Goal: Information Seeking & Learning: Learn about a topic

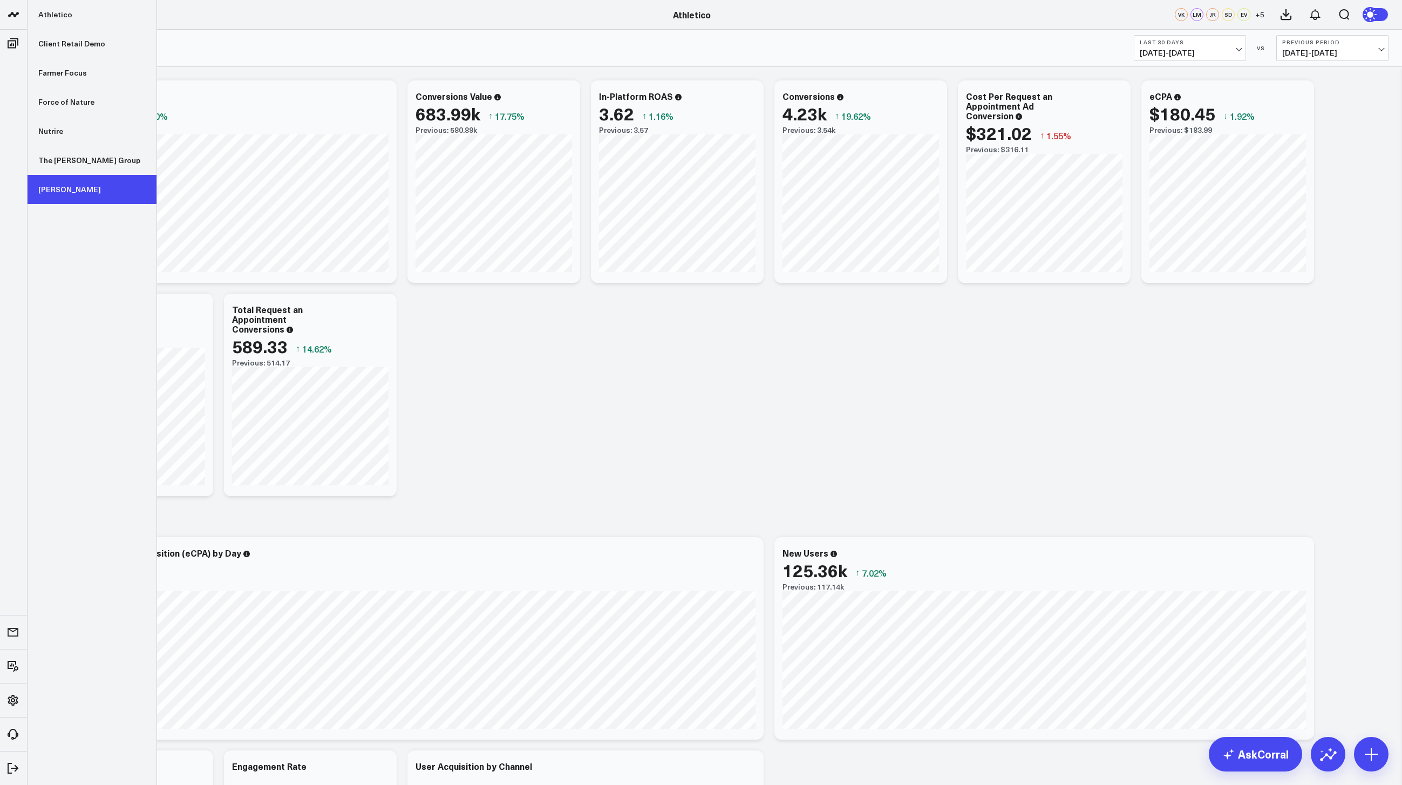
click at [53, 185] on link "[PERSON_NAME]" at bounding box center [92, 189] width 129 height 29
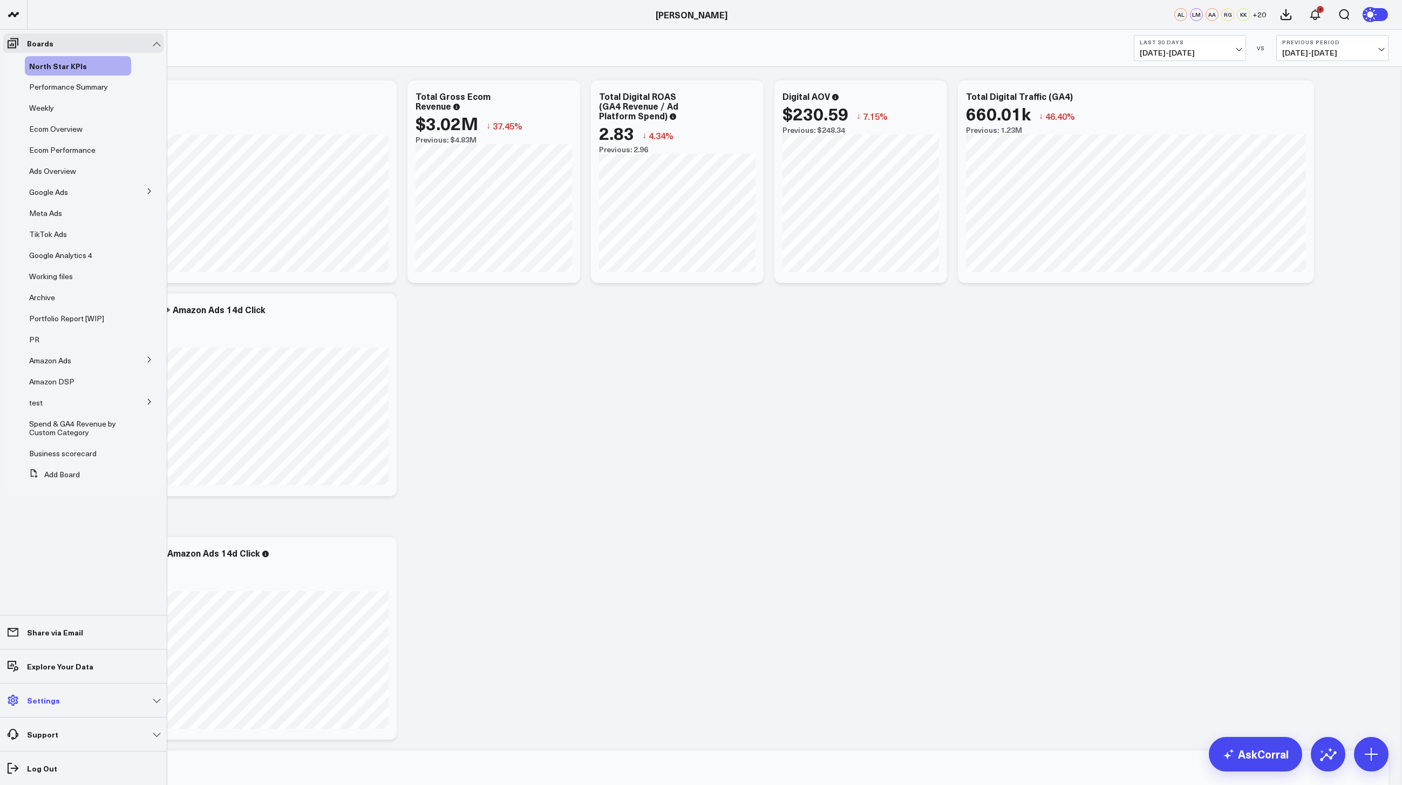
click at [50, 701] on p "Settings" at bounding box center [43, 700] width 33 height 9
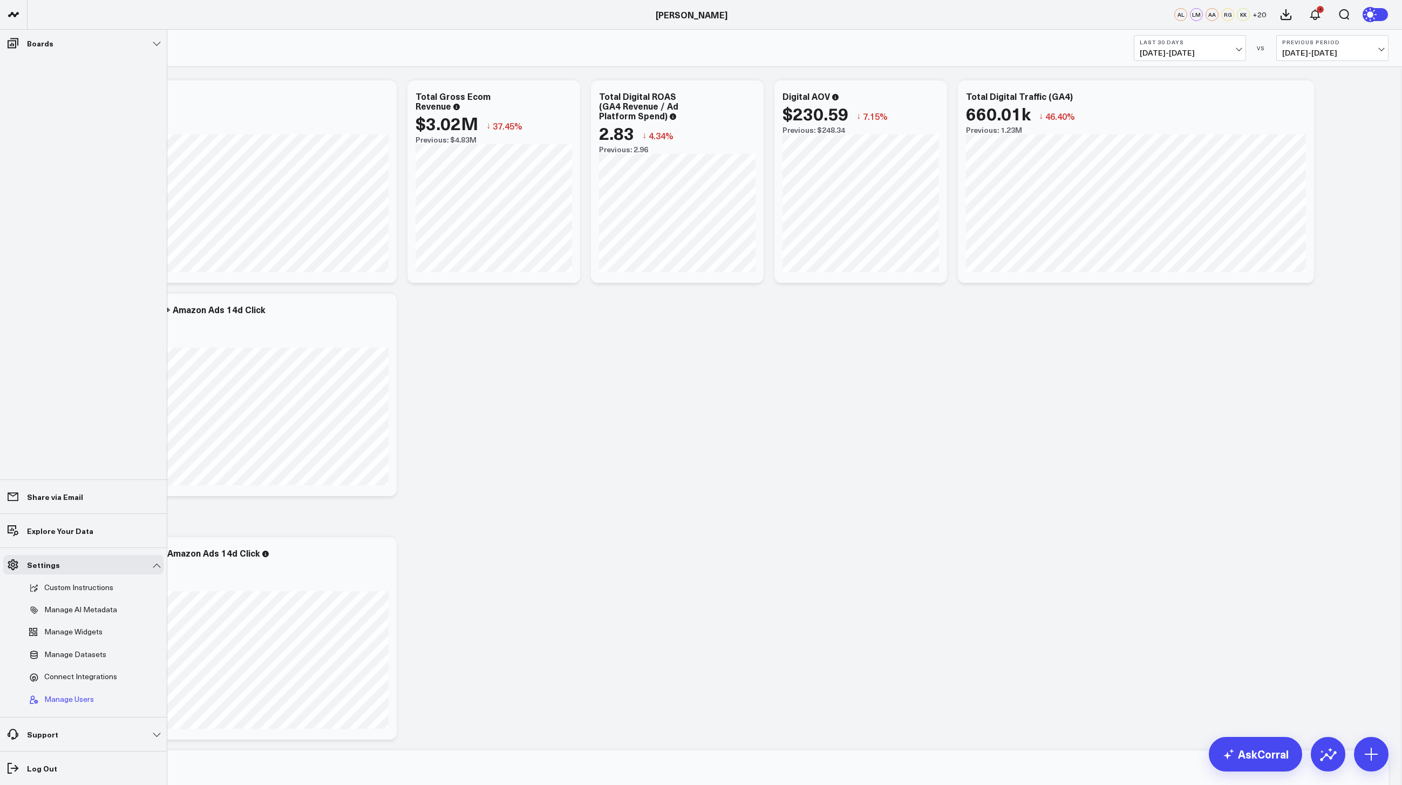
click at [73, 699] on span "Manage Users" at bounding box center [69, 700] width 50 height 10
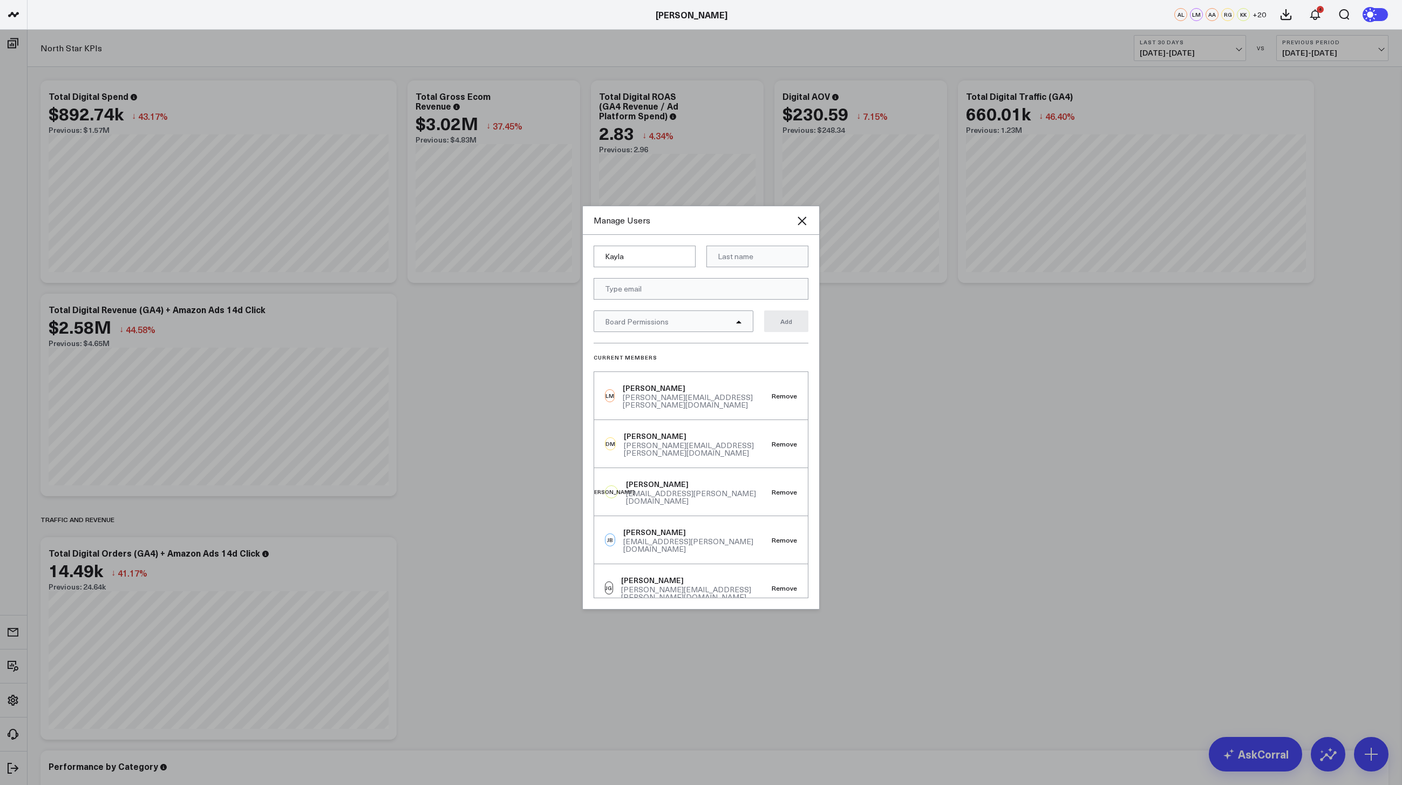
type input "Kayla"
type input "Schutter"
click at [634, 292] on input "email" at bounding box center [701, 289] width 215 height 22
paste input "kschutter@weber.com"
type input "kschutter@weber.com"
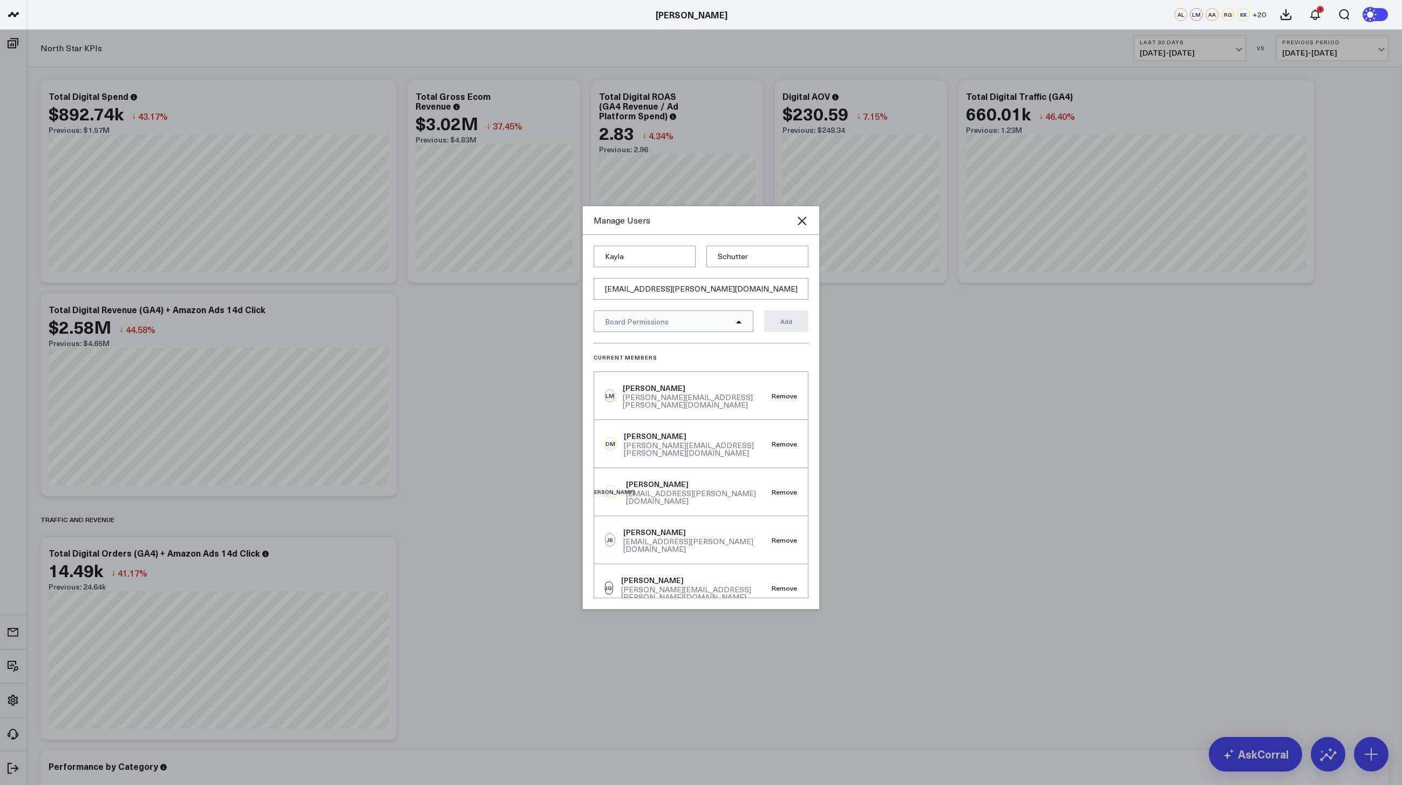
click at [670, 322] on div "Board Permissions" at bounding box center [674, 321] width 160 height 22
click at [731, 344] on link "Select All" at bounding box center [733, 341] width 32 height 8
click at [731, 339] on link "Deselect All" at bounding box center [727, 341] width 41 height 8
click at [733, 353] on div "North Star KPIs" at bounding box center [673, 360] width 159 height 22
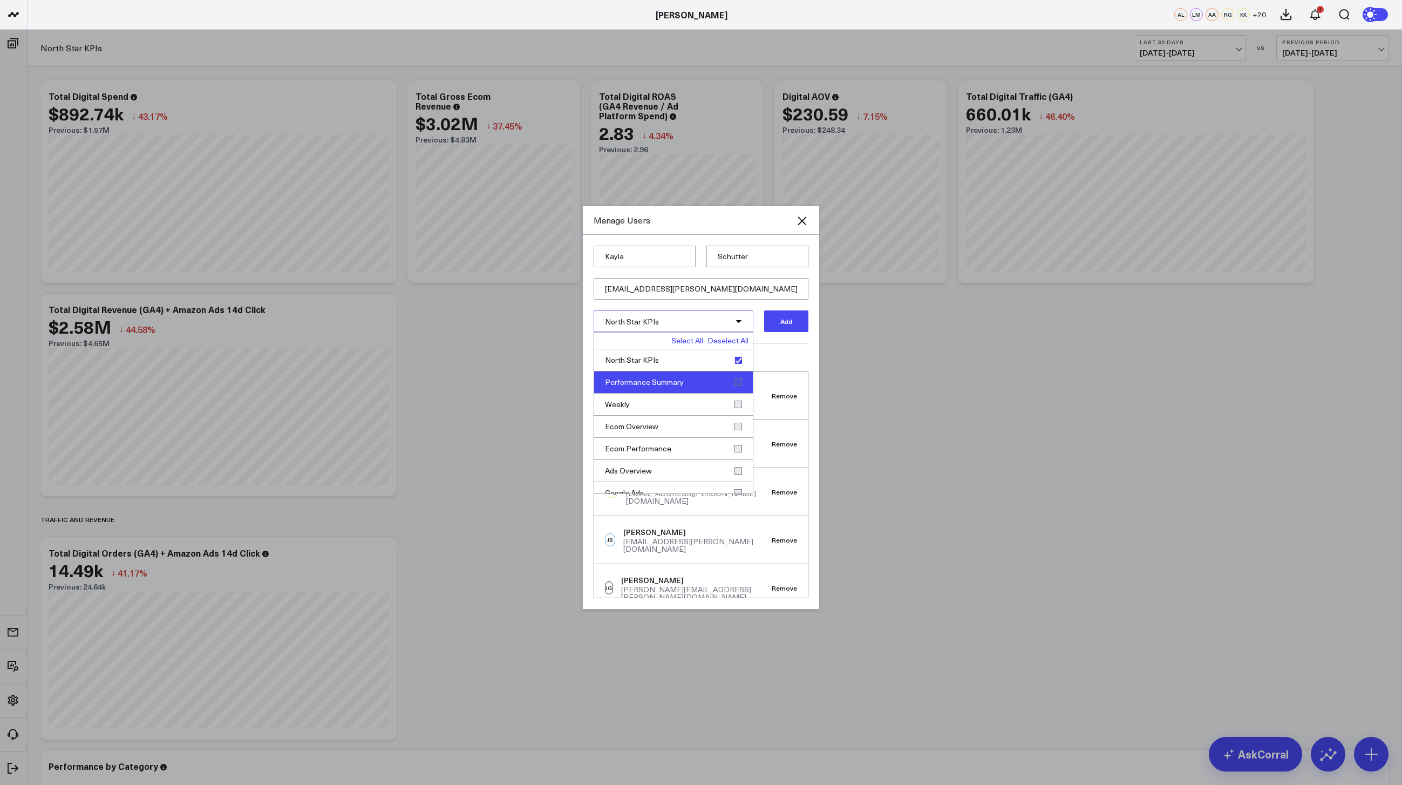
click at [733, 376] on div "Performance Summary" at bounding box center [673, 382] width 159 height 22
click at [734, 406] on div "Weekly" at bounding box center [673, 404] width 159 height 22
click at [734, 424] on div "Ecom Overview" at bounding box center [673, 427] width 159 height 22
click at [735, 441] on div "Ecom Performance" at bounding box center [673, 449] width 159 height 22
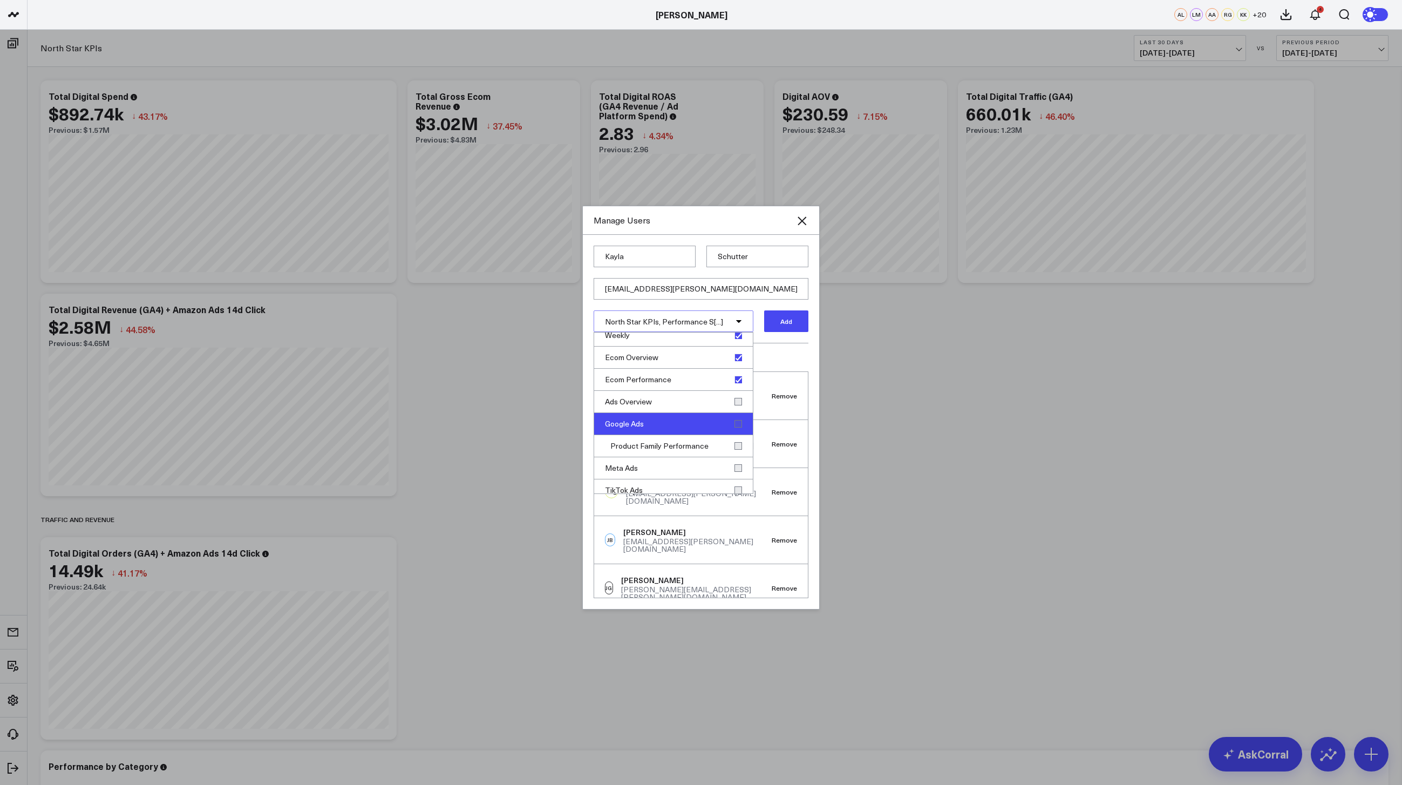
scroll to position [76, 0]
click at [739, 399] on div "Ads Overview" at bounding box center [673, 395] width 159 height 22
click at [733, 418] on div "Google Ads" at bounding box center [673, 417] width 159 height 22
click at [732, 440] on div "Product Family Performance" at bounding box center [673, 439] width 159 height 22
click at [728, 457] on div "Meta Ads" at bounding box center [673, 461] width 159 height 22
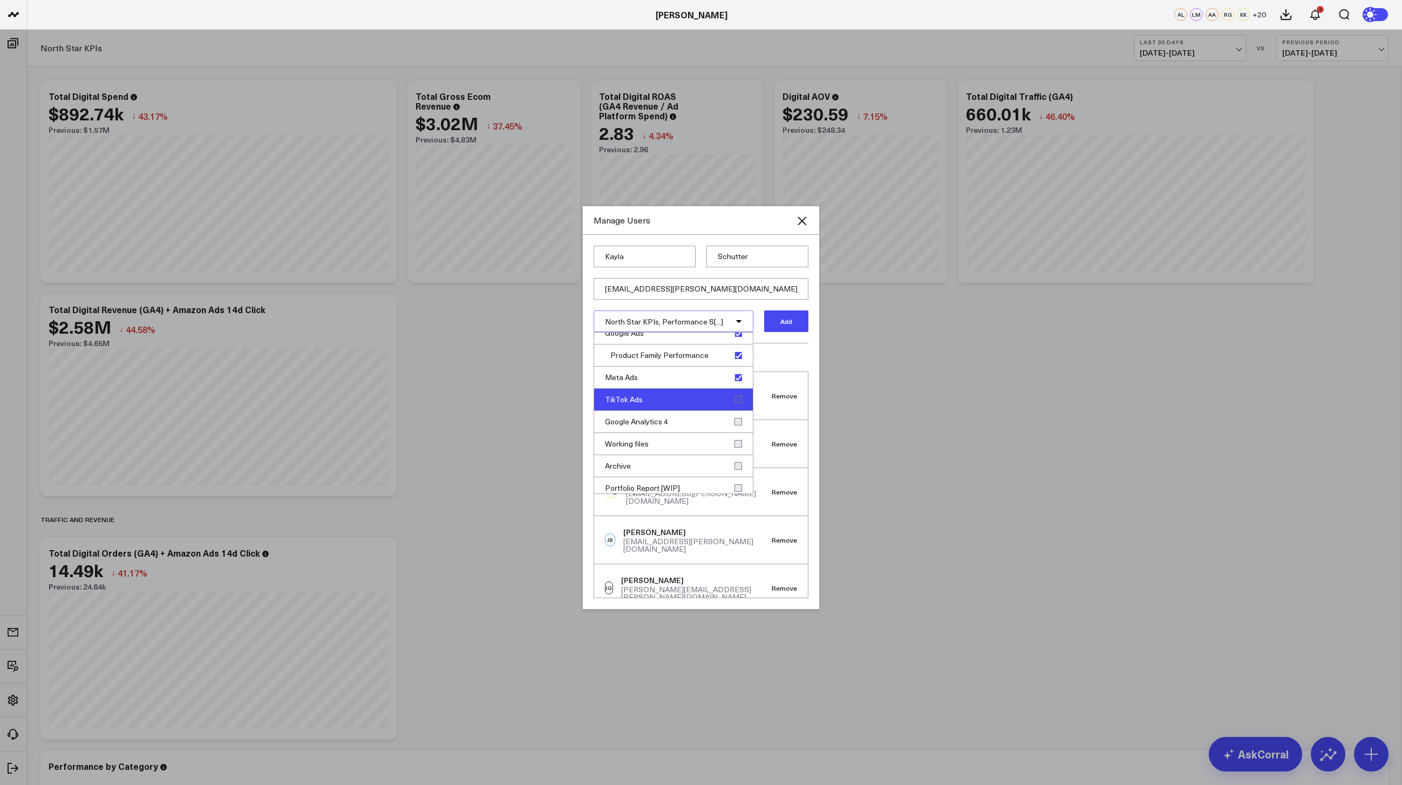
scroll to position [174, 0]
click at [735, 385] on div "TikTok Ads" at bounding box center [673, 386] width 159 height 22
click at [734, 407] on div "Google Analytics 4" at bounding box center [673, 408] width 159 height 22
click at [732, 410] on div "Portfolio Report [WIP]" at bounding box center [673, 411] width 159 height 22
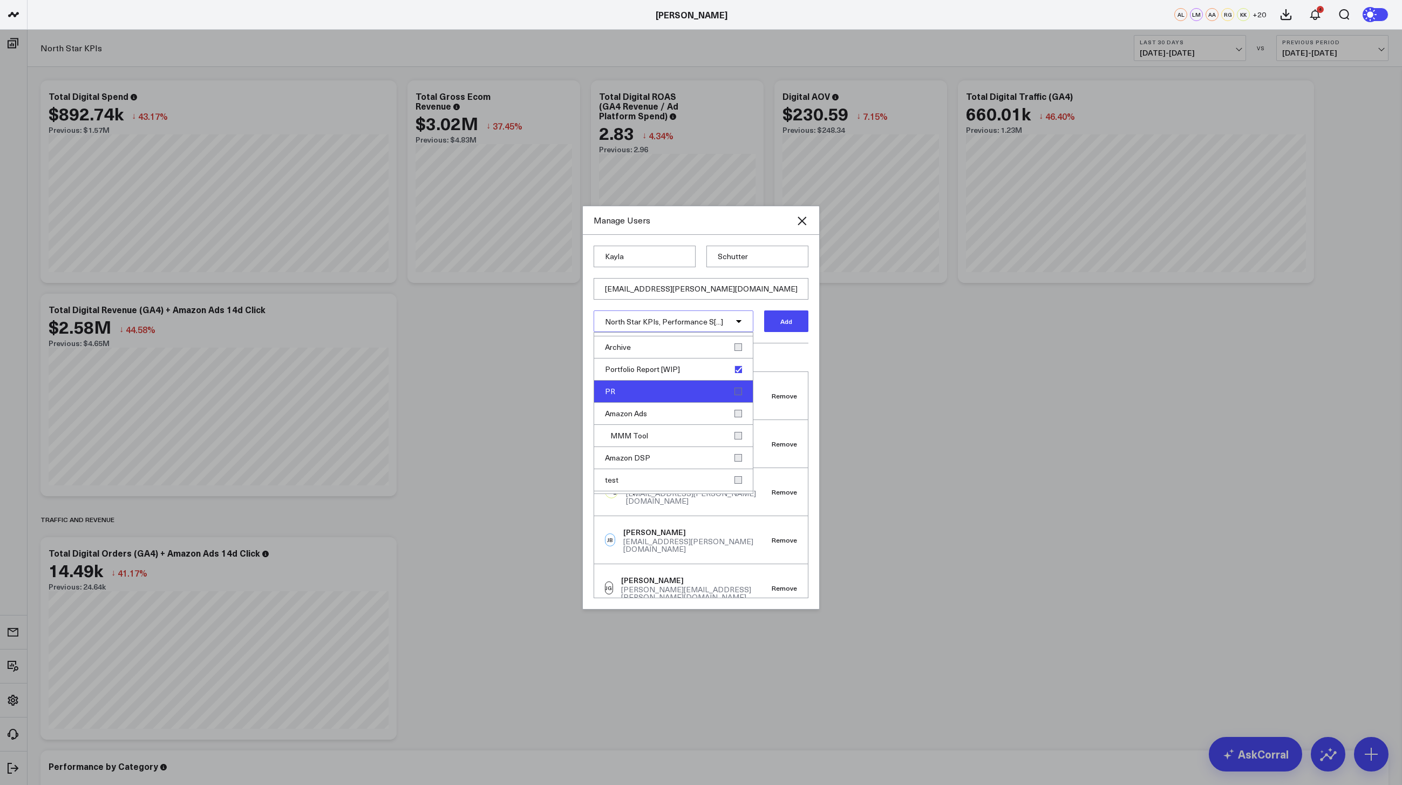
scroll to position [302, 0]
click at [737, 373] on div "PR" at bounding box center [673, 368] width 159 height 22
click at [737, 395] on div "Amazon Ads" at bounding box center [673, 390] width 159 height 22
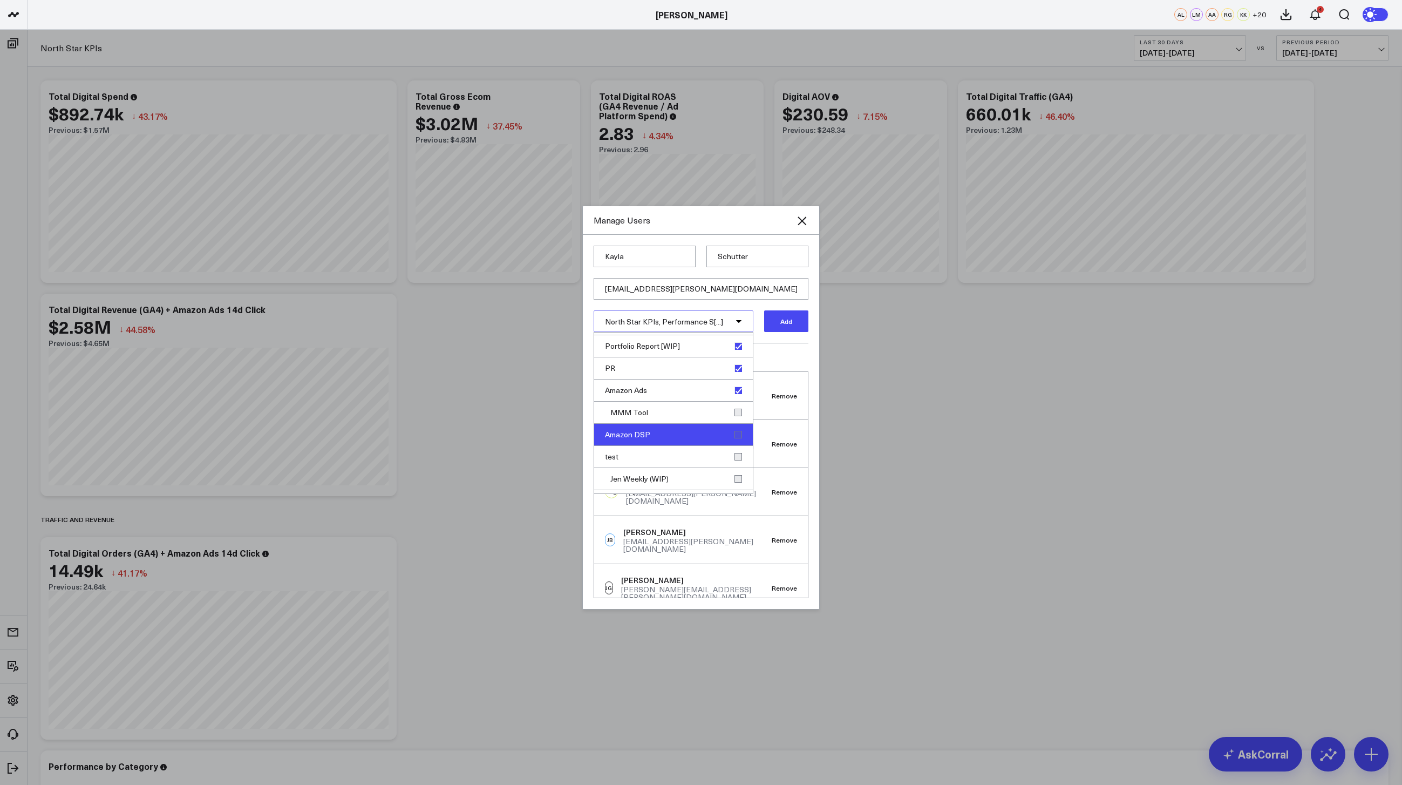
click at [733, 429] on div "Amazon DSP" at bounding box center [673, 435] width 159 height 22
click at [733, 451] on div "Spend & GA4 Revenue by Custom Category" at bounding box center [673, 456] width 159 height 31
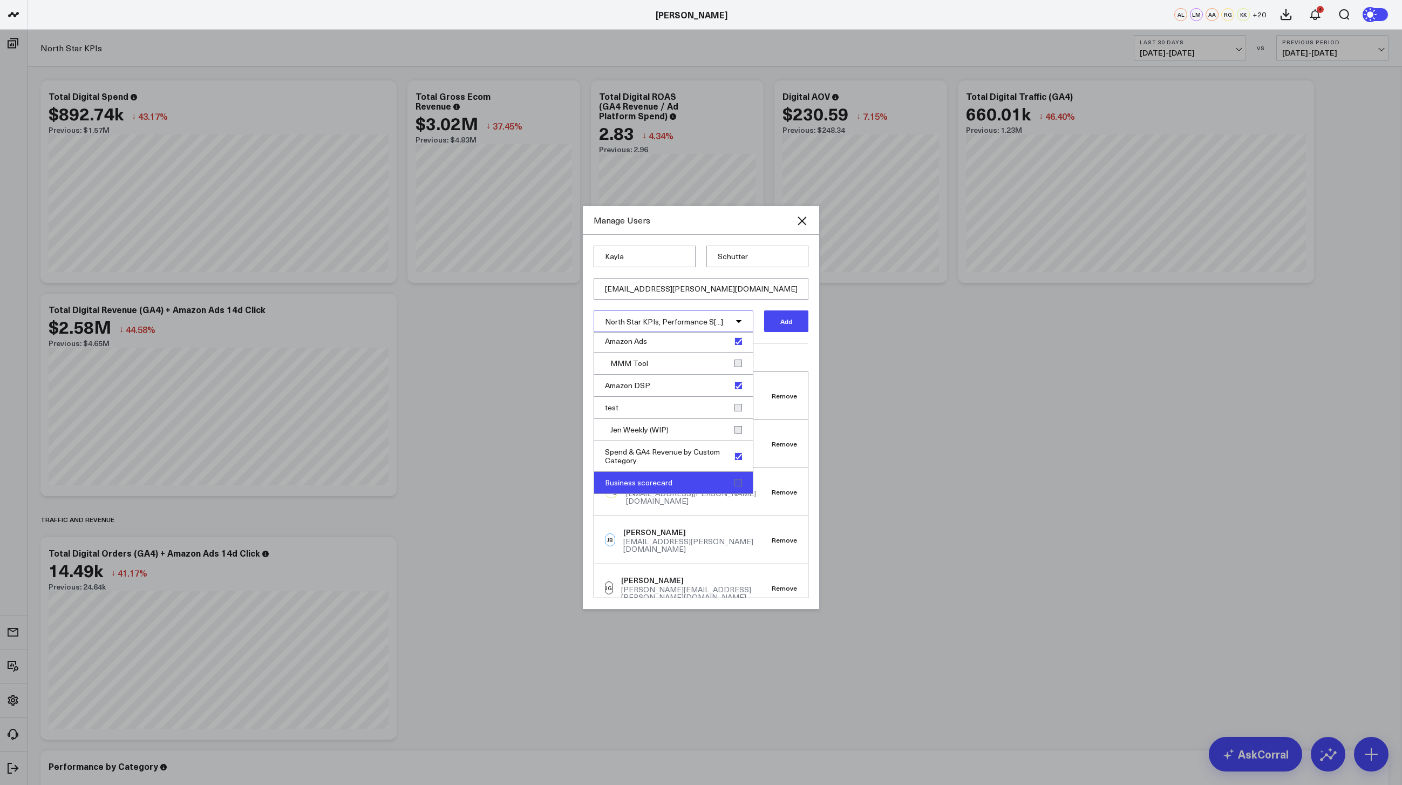
click at [735, 479] on div "Business scorecard" at bounding box center [673, 483] width 159 height 22
click at [792, 319] on button "Add" at bounding box center [786, 321] width 44 height 22
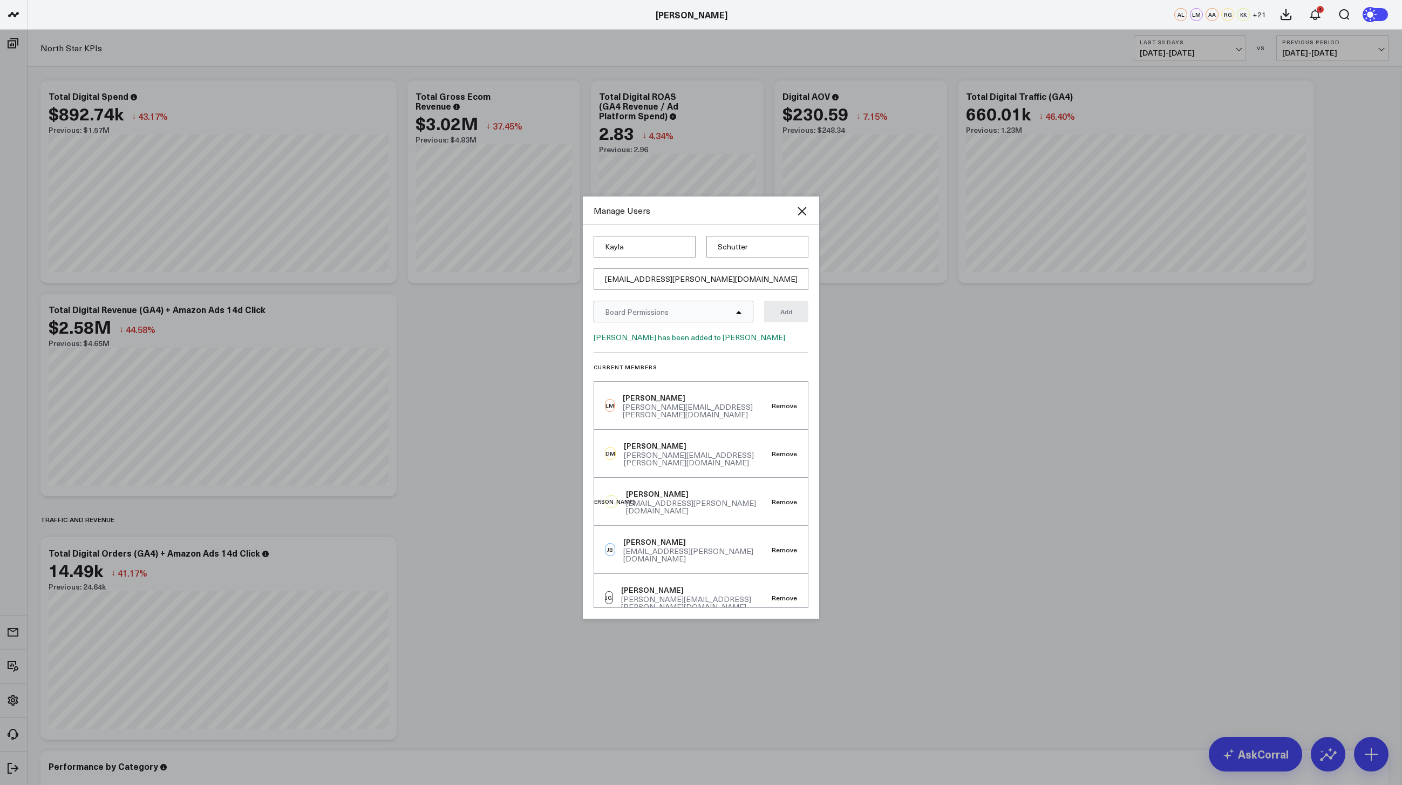
click at [808, 215] on div "Manage Users" at bounding box center [701, 210] width 236 height 29
click at [807, 214] on icon at bounding box center [801, 211] width 13 height 13
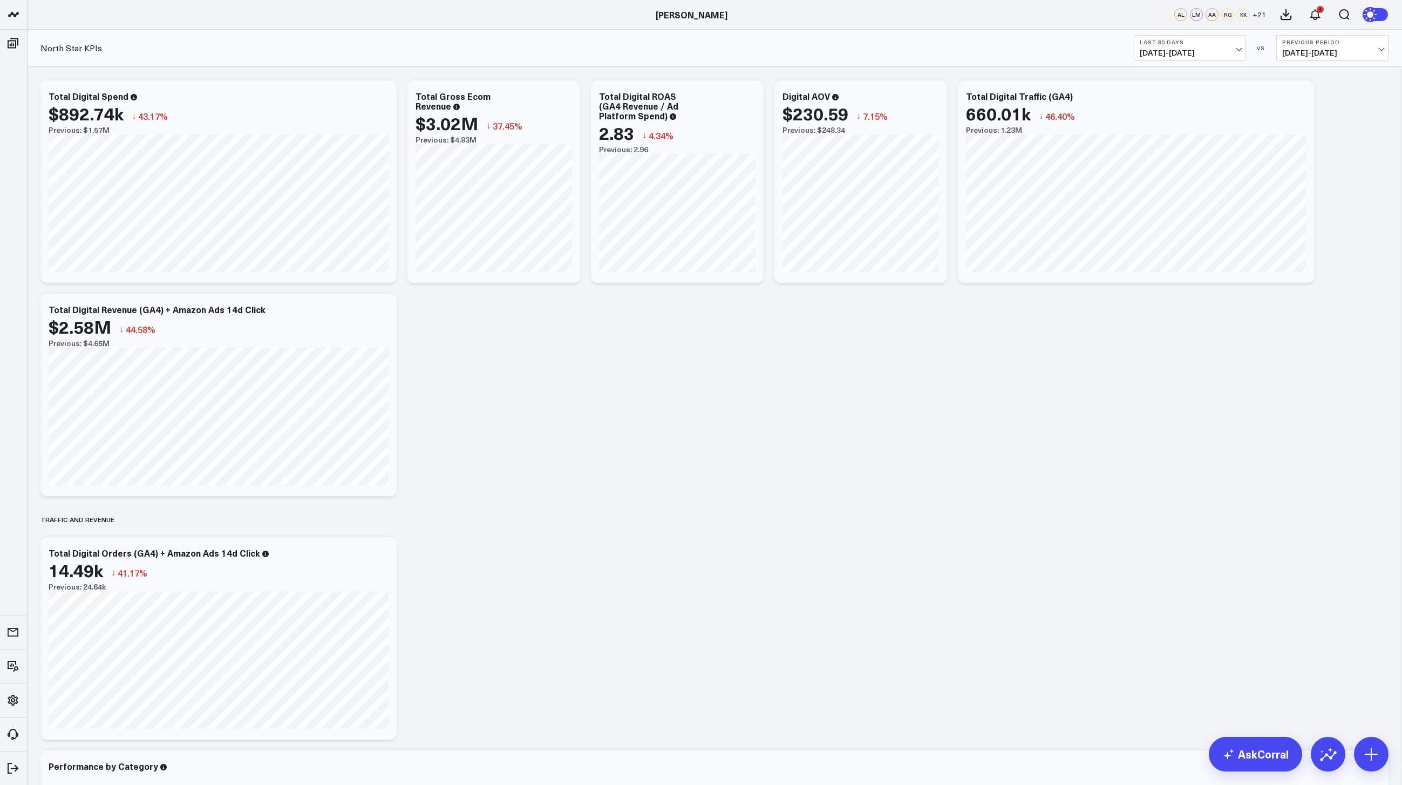
click at [1169, 42] on b "Last 30 Days" at bounding box center [1190, 42] width 100 height 6
click at [1192, 350] on link "Custom Dates" at bounding box center [1189, 345] width 111 height 21
select select "7"
select select "2025"
click at [1276, 78] on button "button" at bounding box center [1274, 77] width 11 height 13
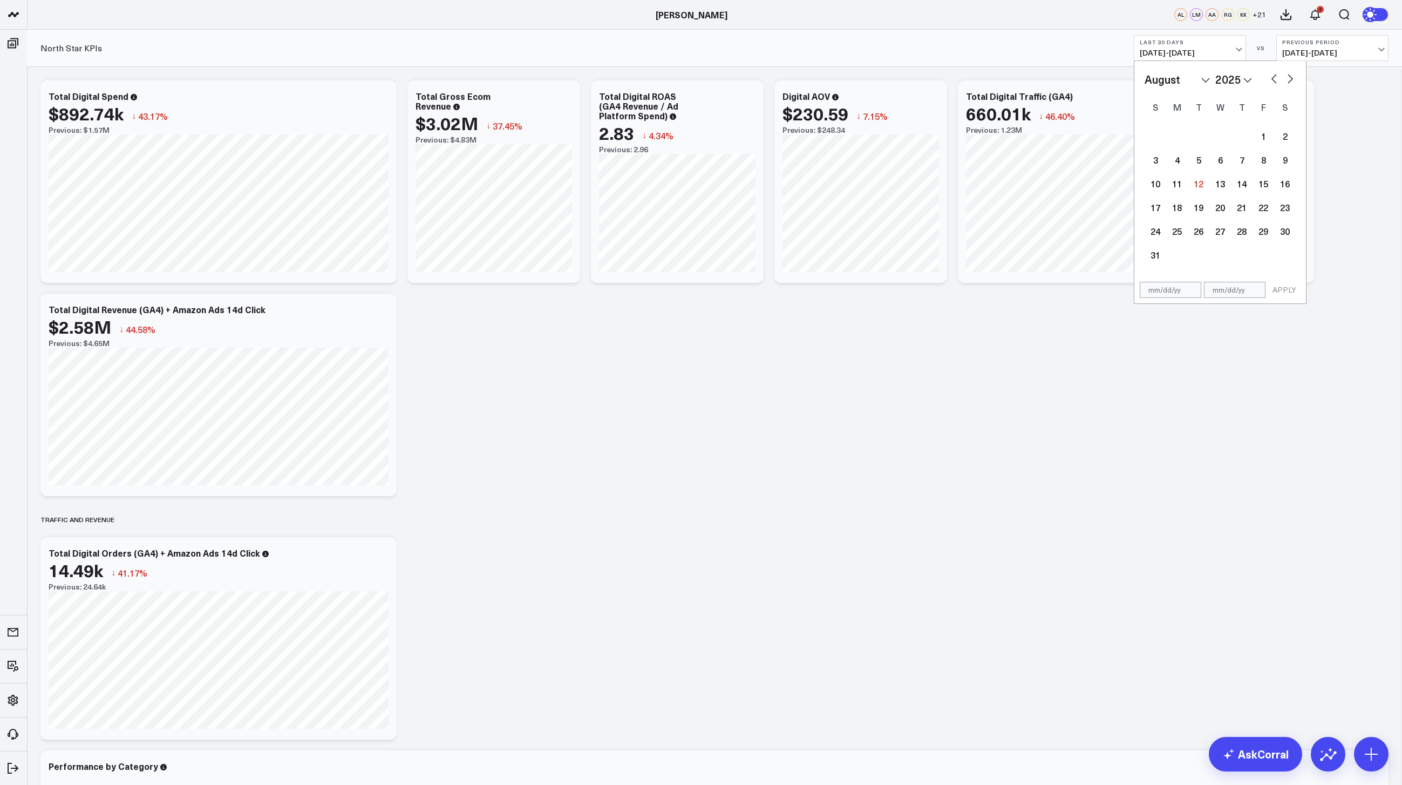
select select "5"
select select "2025"
click at [1276, 78] on button "button" at bounding box center [1274, 77] width 11 height 13
select select "4"
select select "2025"
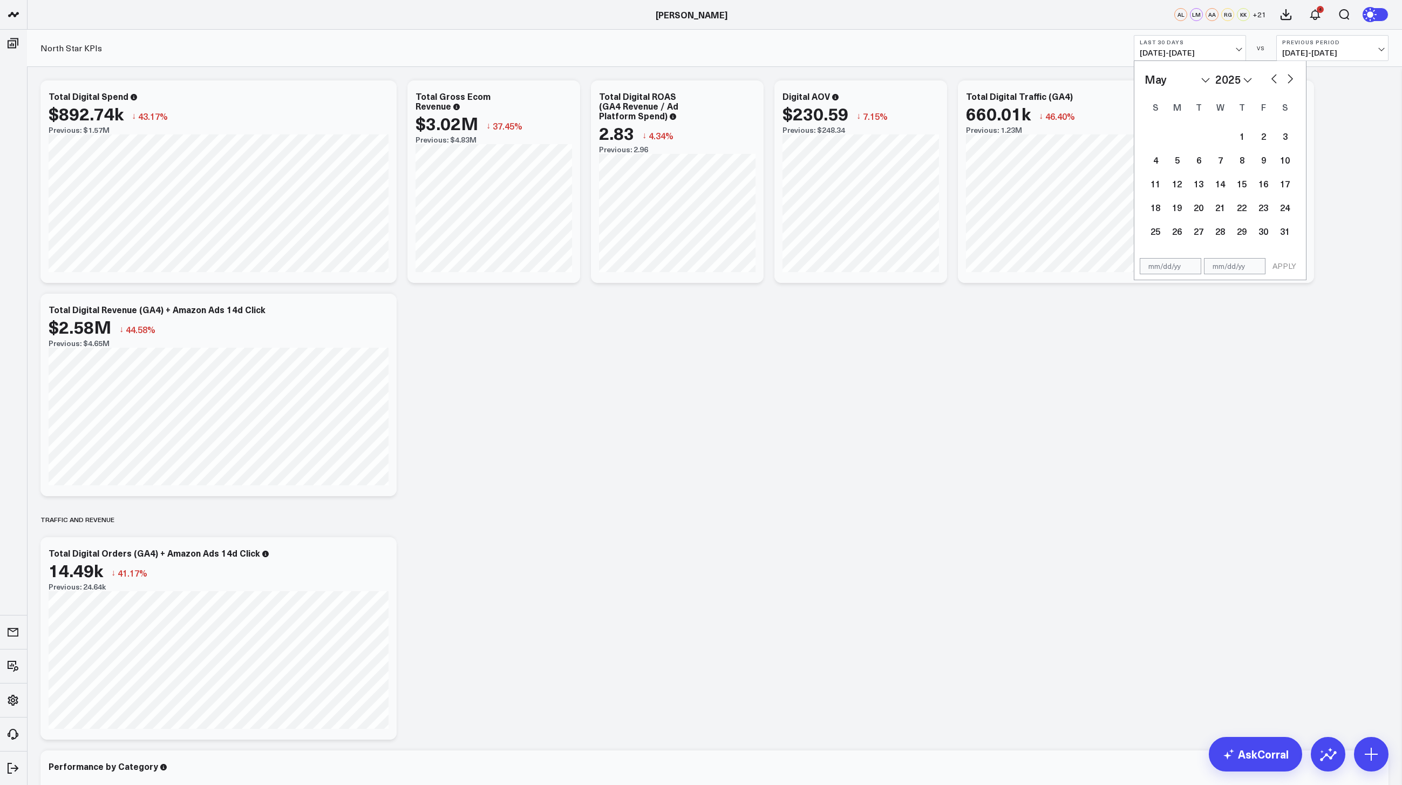
click at [1276, 78] on button "button" at bounding box center [1274, 77] width 11 height 13
select select "3"
select select "2025"
click at [1287, 79] on button "button" at bounding box center [1290, 77] width 11 height 13
select select "4"
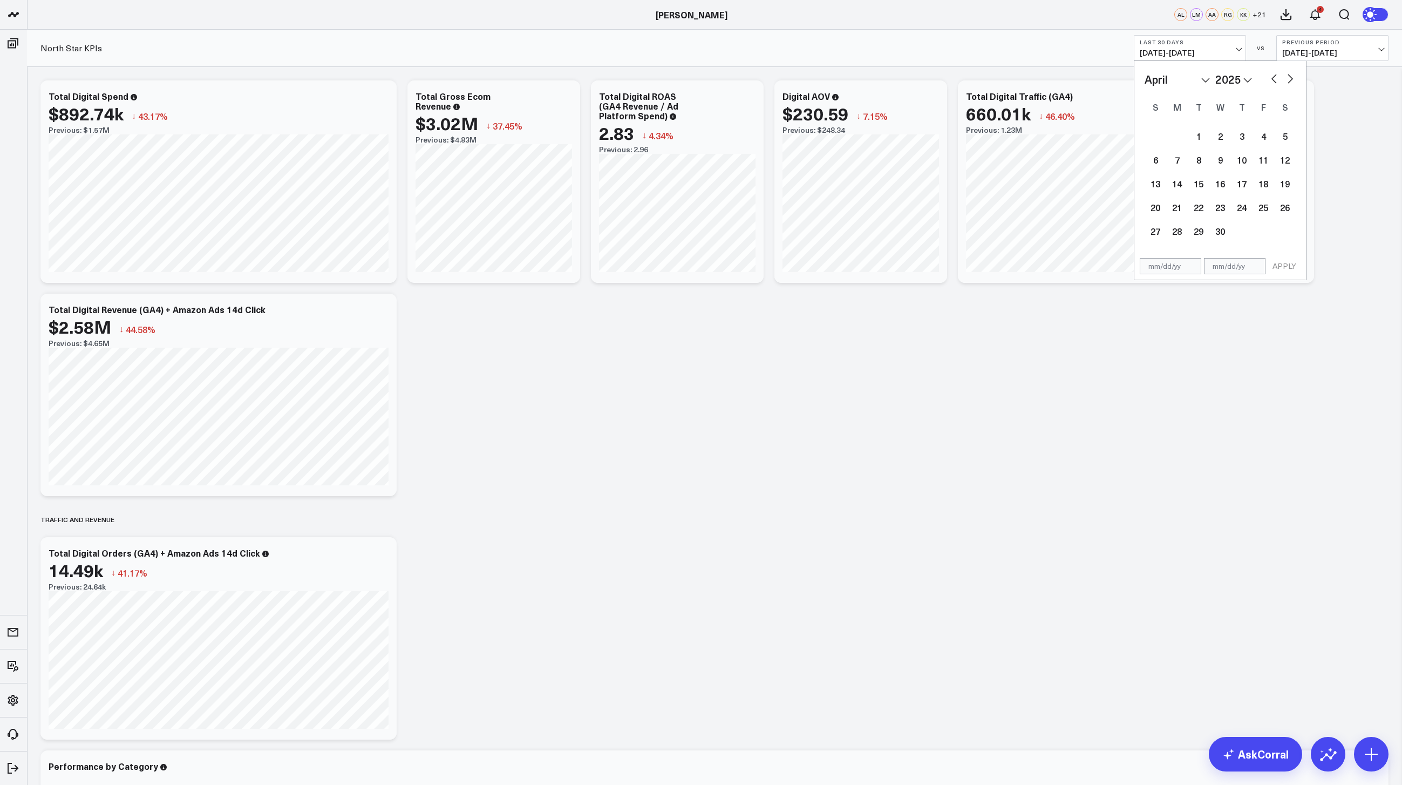
select select "2025"
click at [1246, 129] on div "1" at bounding box center [1242, 136] width 22 height 22
type input "05/01/25"
select select "4"
select select "2025"
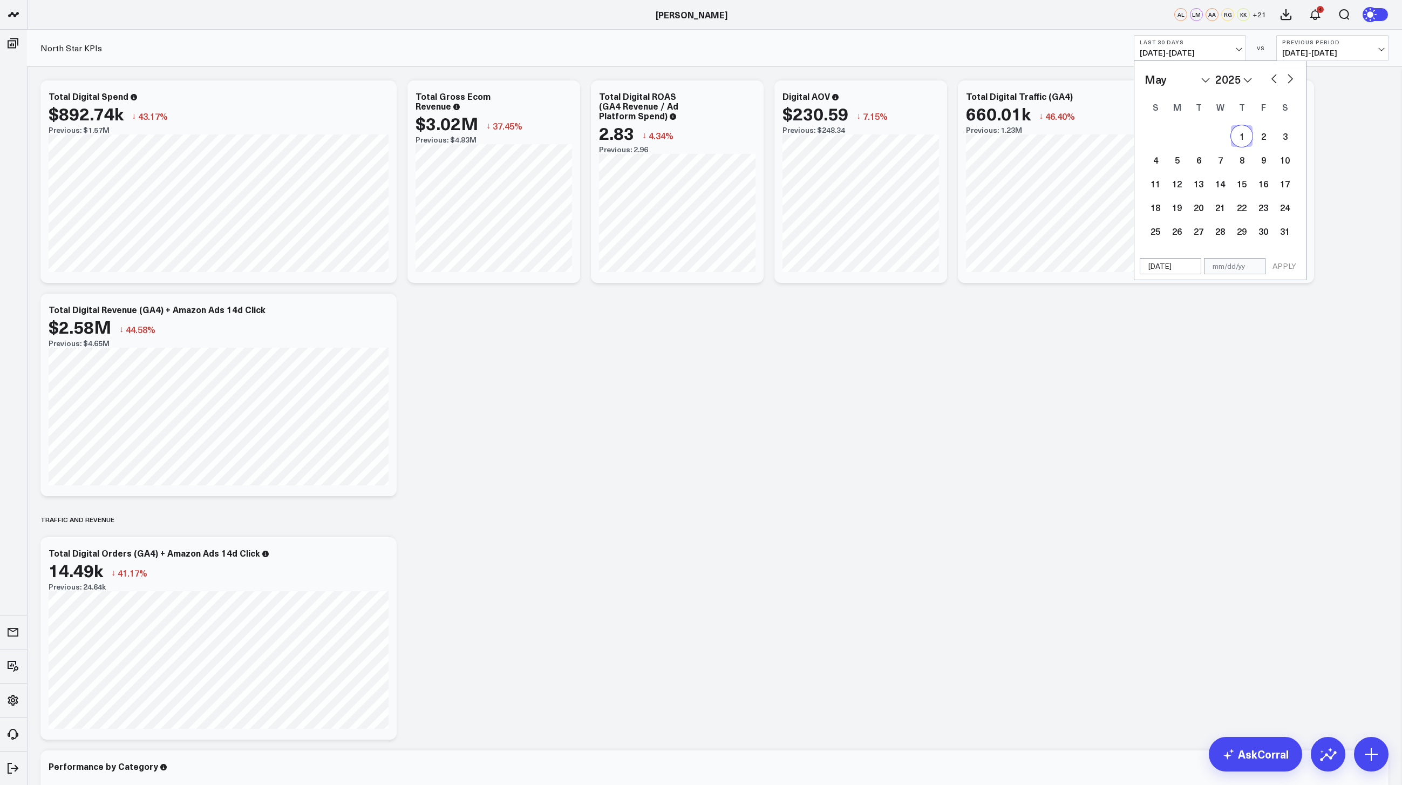
click at [1288, 79] on button "button" at bounding box center [1290, 77] width 11 height 13
select select "6"
select select "2025"
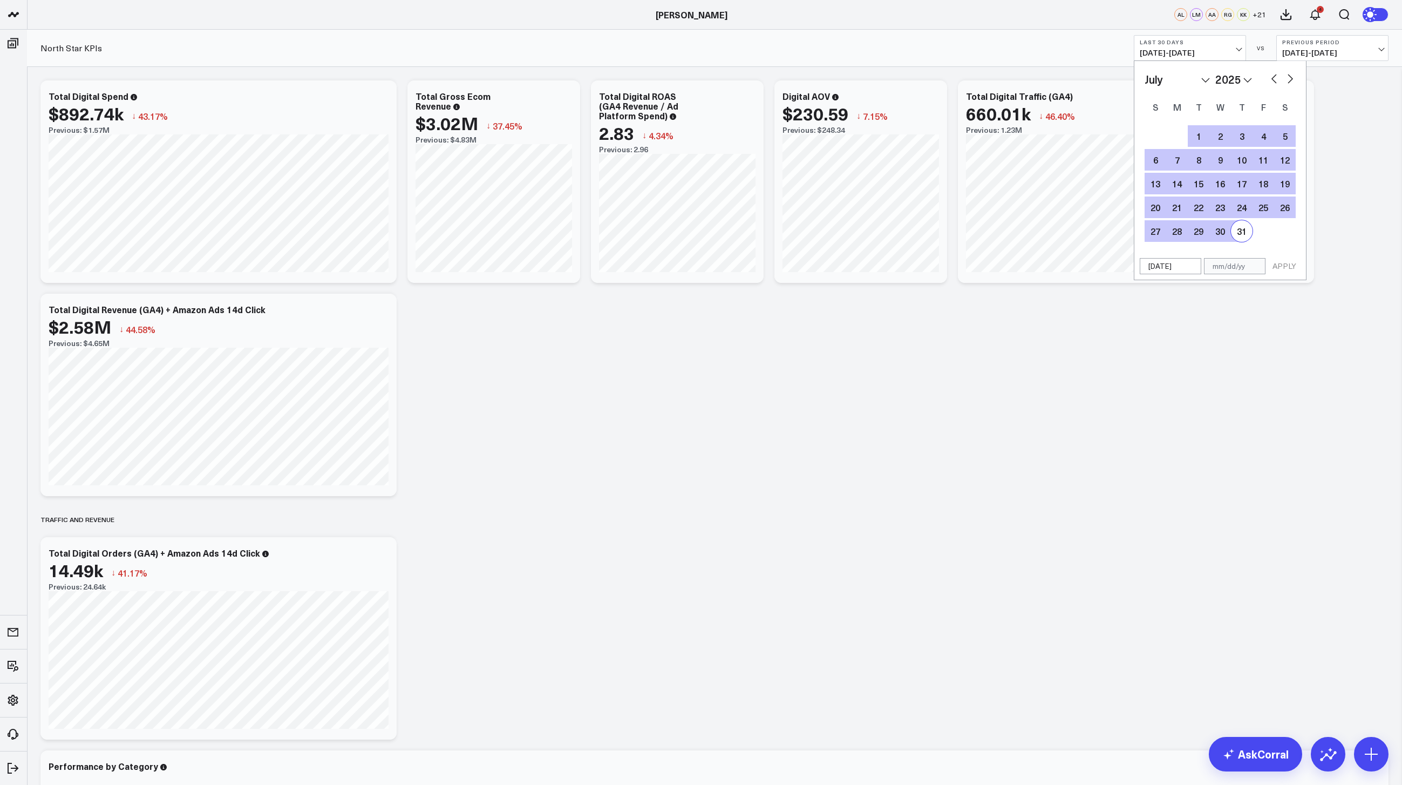
click at [1243, 230] on div "31" at bounding box center [1242, 231] width 22 height 22
type input "07/31/25"
select select "6"
select select "2025"
click at [1285, 263] on button "APPLY" at bounding box center [1284, 266] width 32 height 16
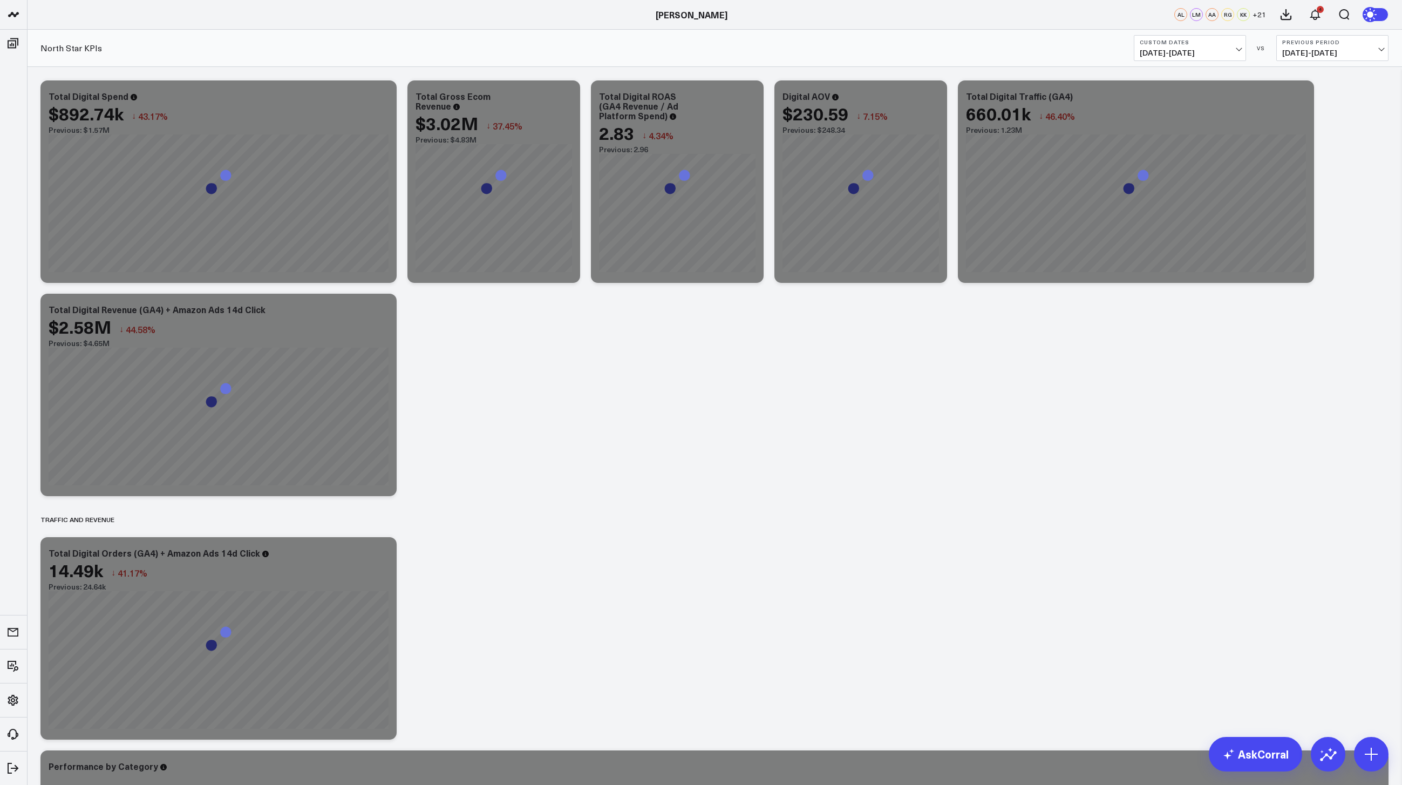
click at [1329, 50] on span "01/29/25 - 04/30/25" at bounding box center [1332, 53] width 100 height 9
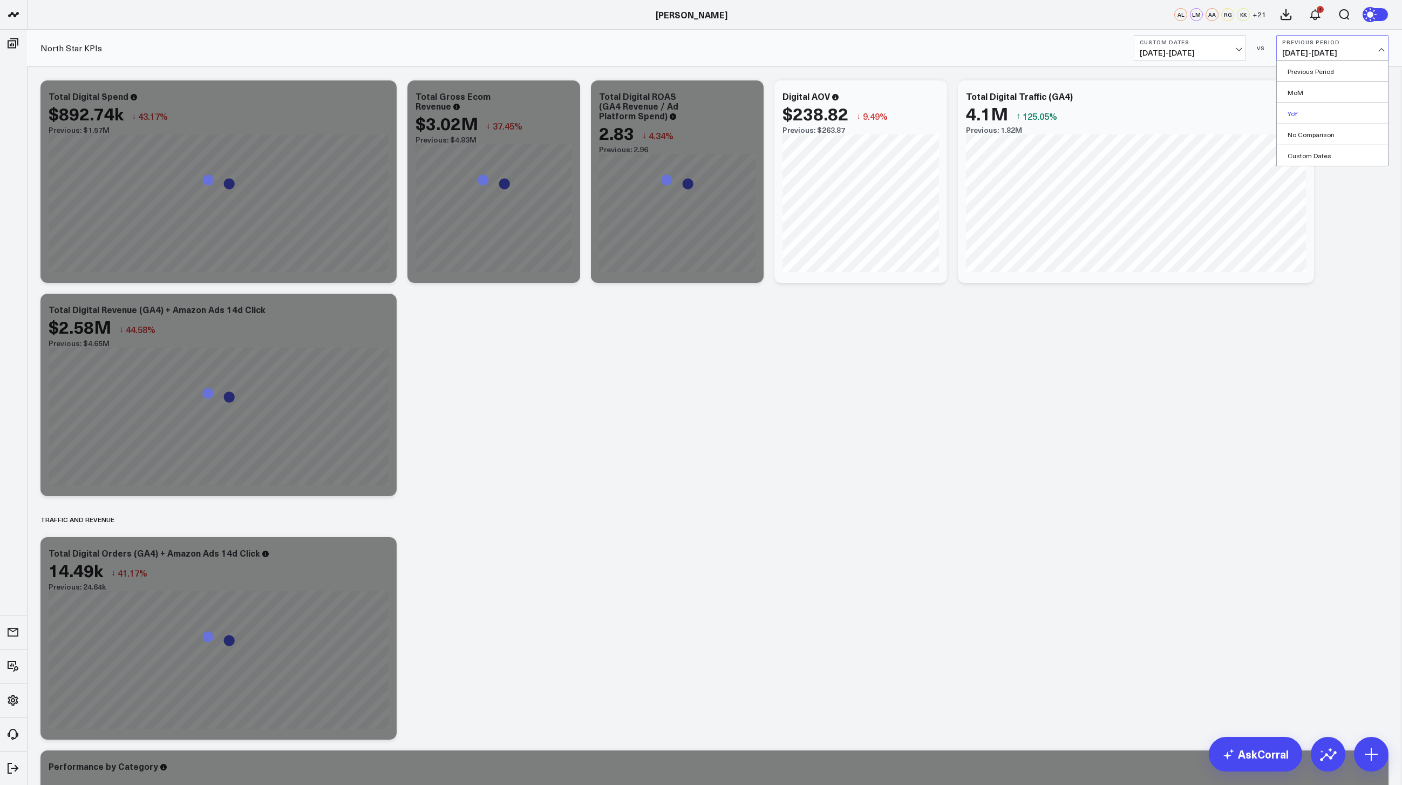
click at [1297, 111] on link "YoY" at bounding box center [1332, 113] width 111 height 21
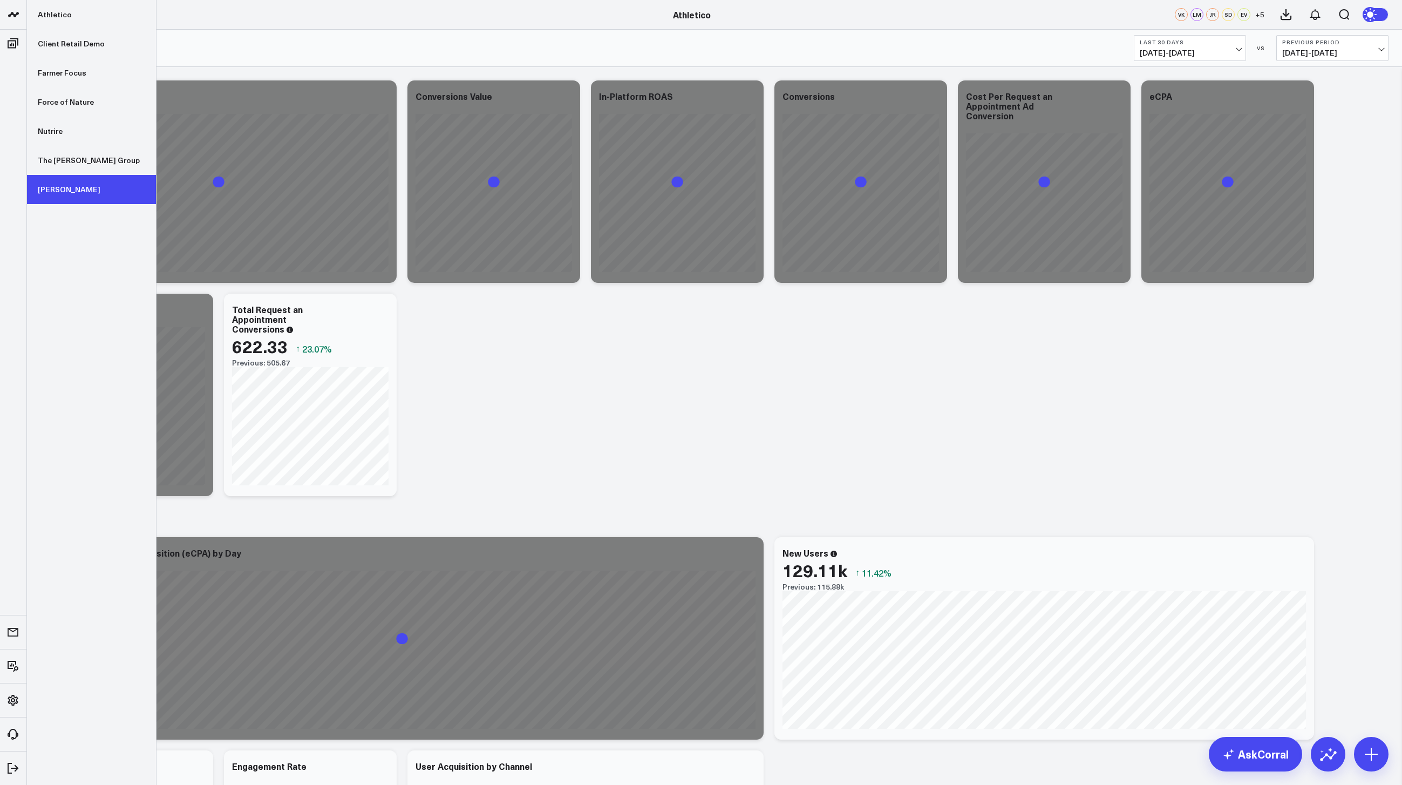
click at [47, 194] on link "[PERSON_NAME]" at bounding box center [91, 189] width 129 height 29
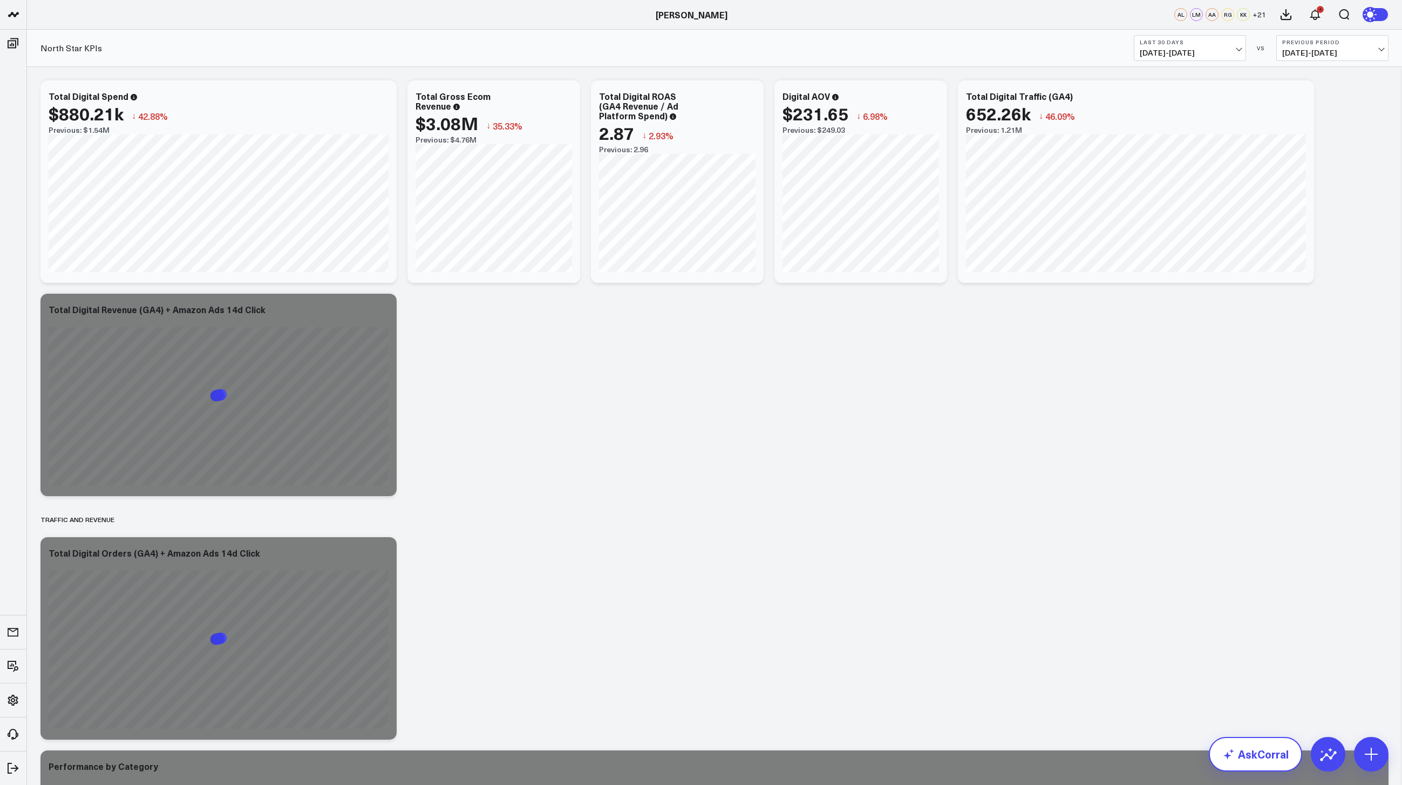
click at [1241, 740] on link "AskCorral" at bounding box center [1255, 754] width 93 height 35
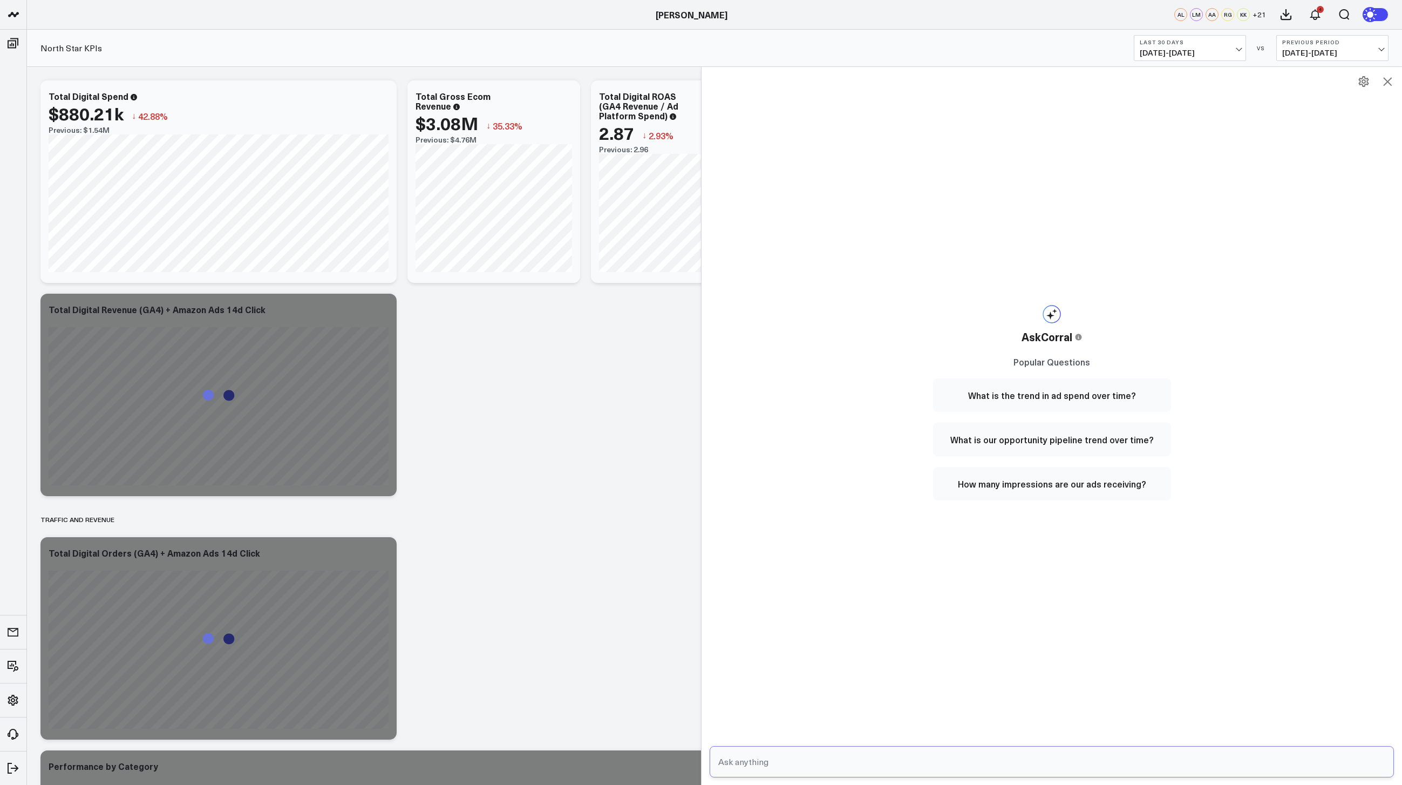
click at [841, 759] on input "text" at bounding box center [1043, 761] width 654 height 19
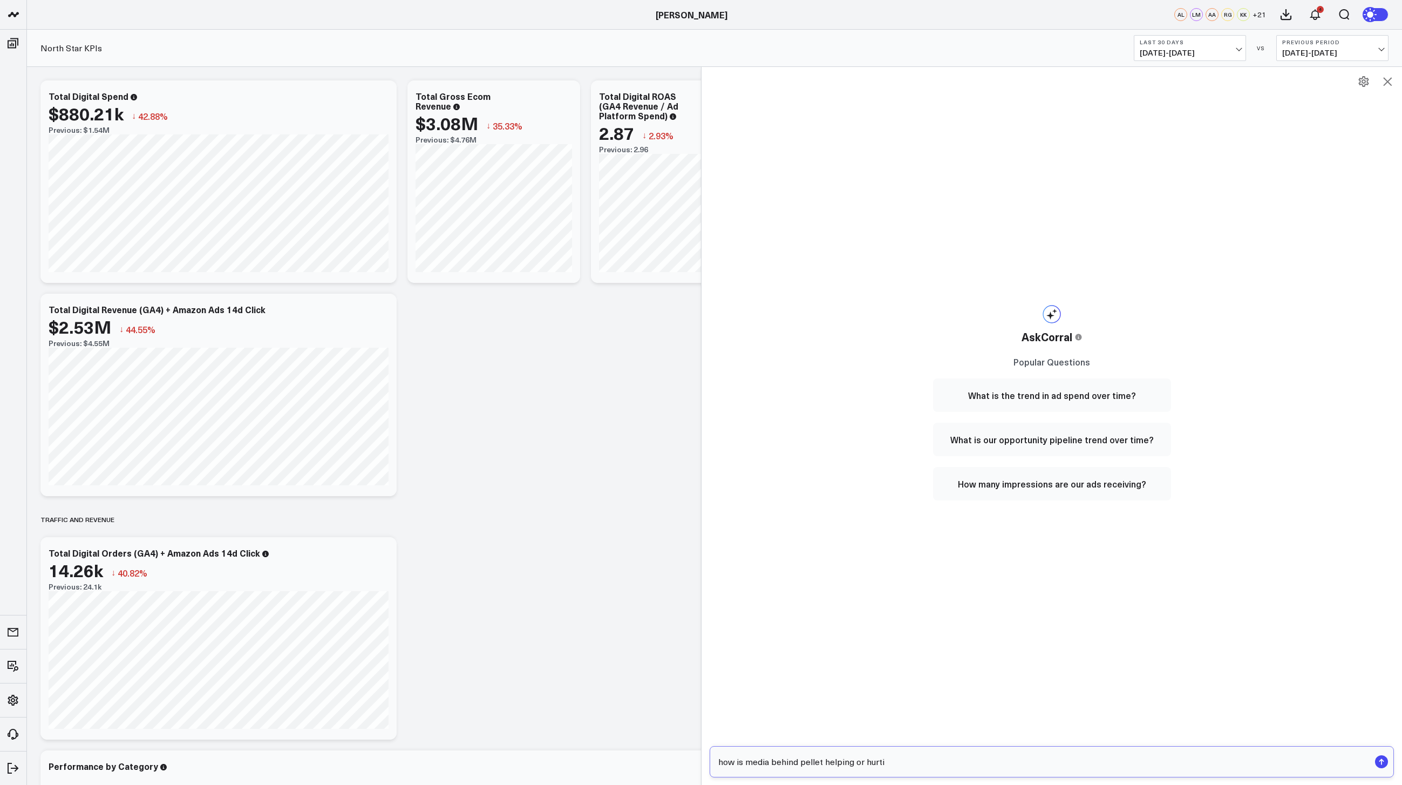
click at [907, 761] on input "how is media behind pellet helping or hurti" at bounding box center [1043, 761] width 654 height 19
type input "pellet sales seem to be slowing at retail. how is it doing on ecom with spend a…"
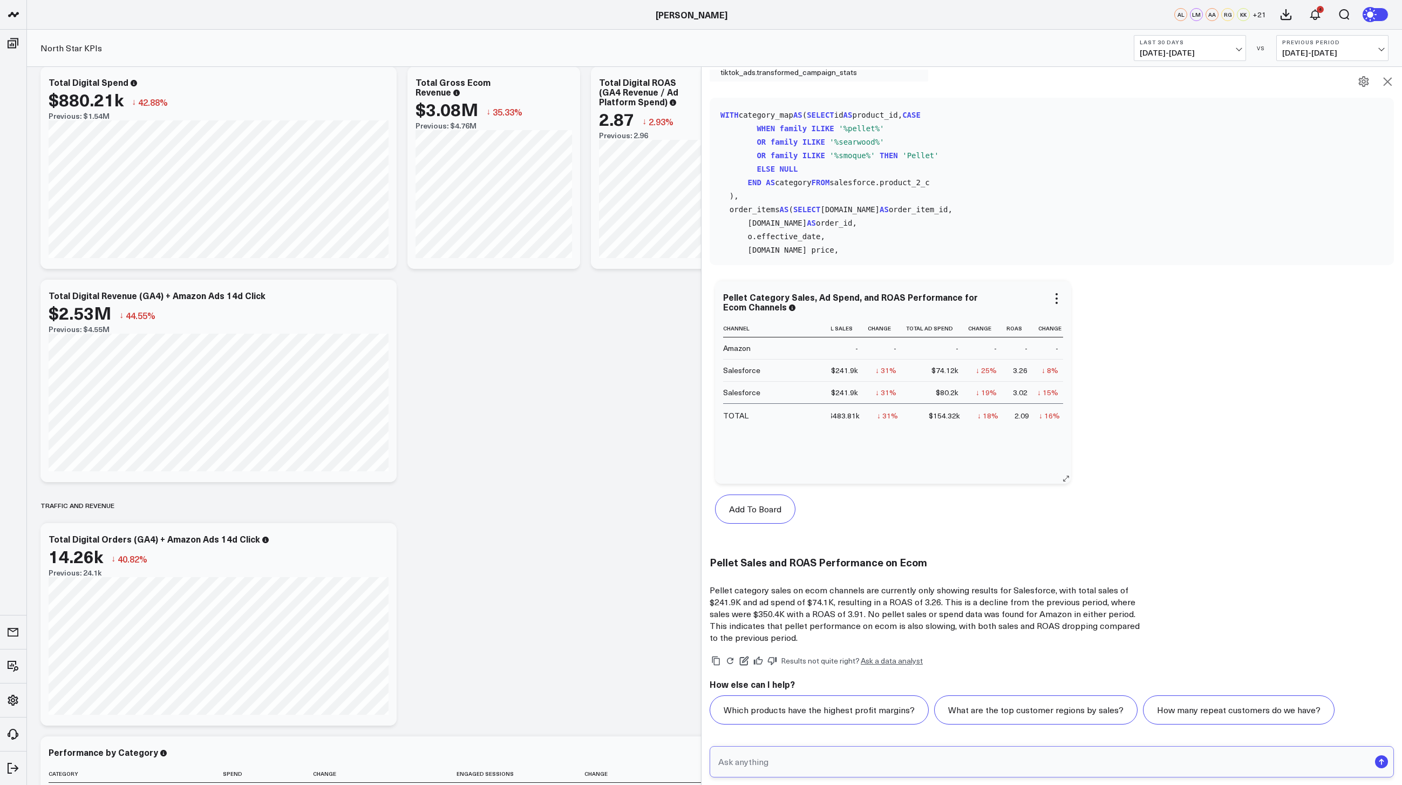
scroll to position [0, 15]
click at [1315, 46] on button "Previous Period 06/14/25 - 07/13/25" at bounding box center [1332, 48] width 112 height 26
click at [1306, 115] on link "YoY" at bounding box center [1332, 113] width 111 height 21
